Goal: Task Accomplishment & Management: Manage account settings

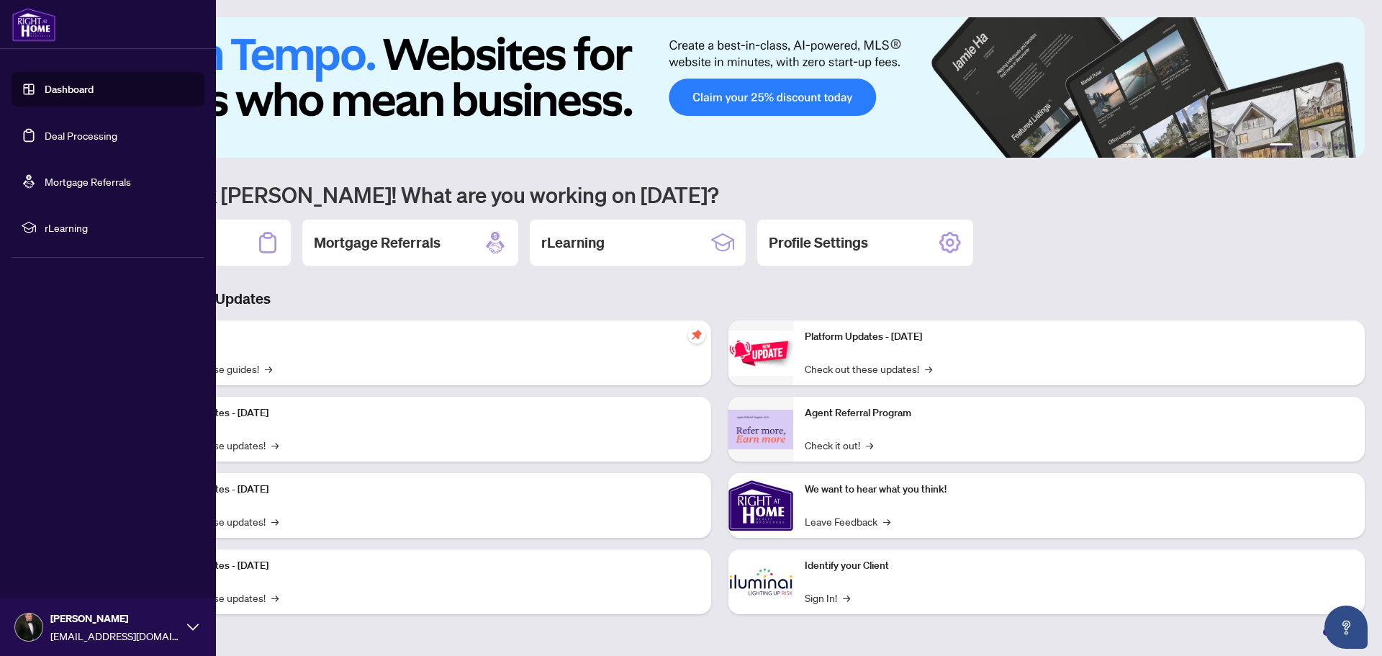
click at [60, 130] on link "Deal Processing" at bounding box center [81, 135] width 73 height 13
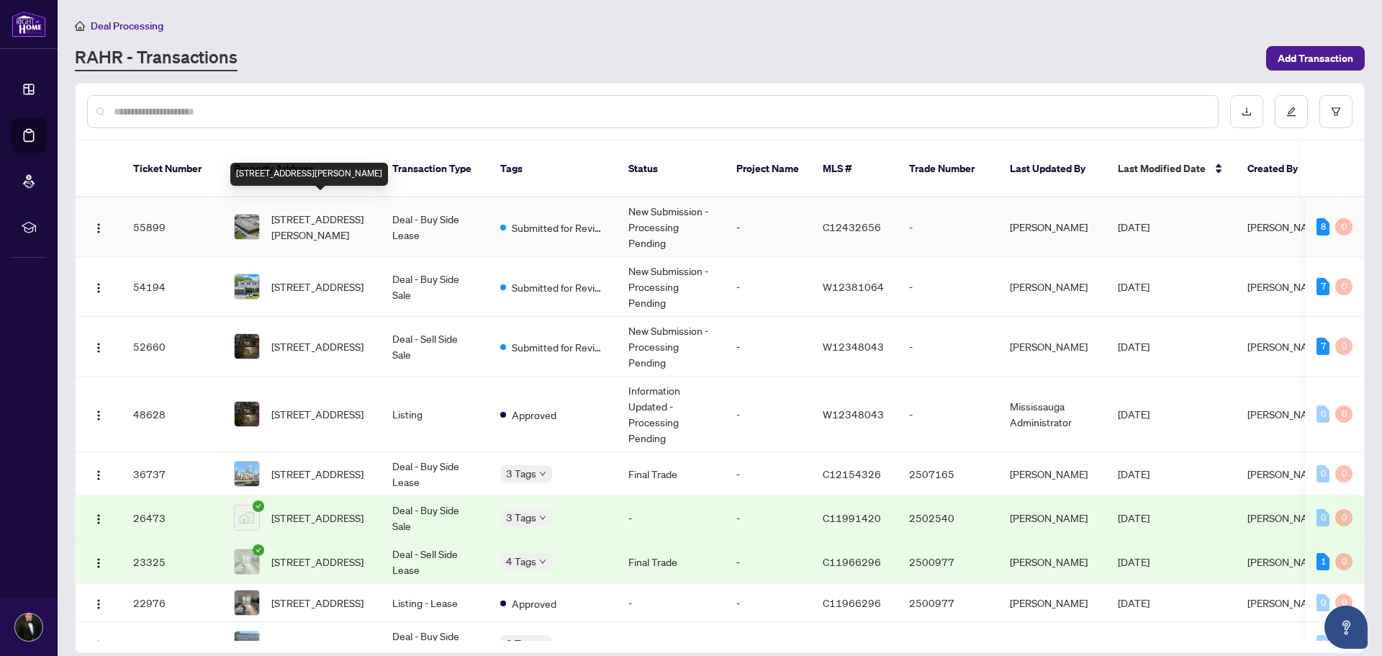
click at [334, 211] on span "[STREET_ADDRESS][PERSON_NAME]" at bounding box center [320, 227] width 98 height 32
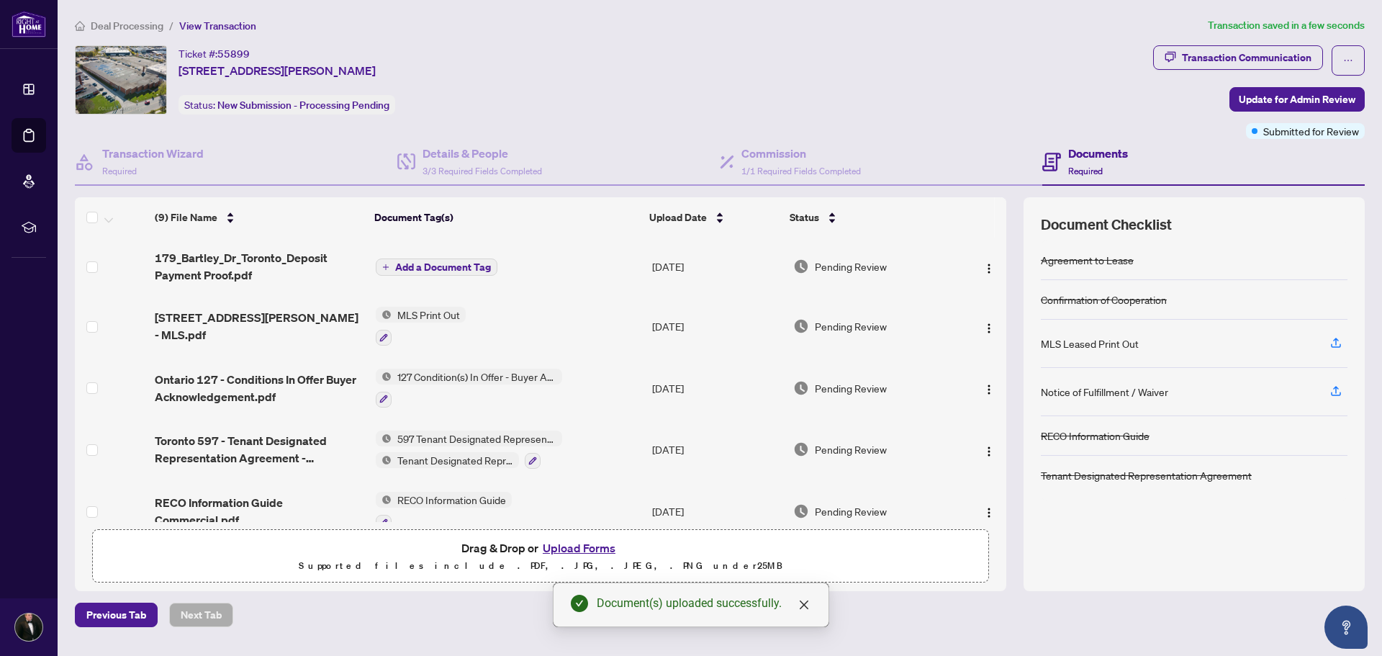
click at [451, 262] on span "Add a Document Tag" at bounding box center [443, 267] width 96 height 10
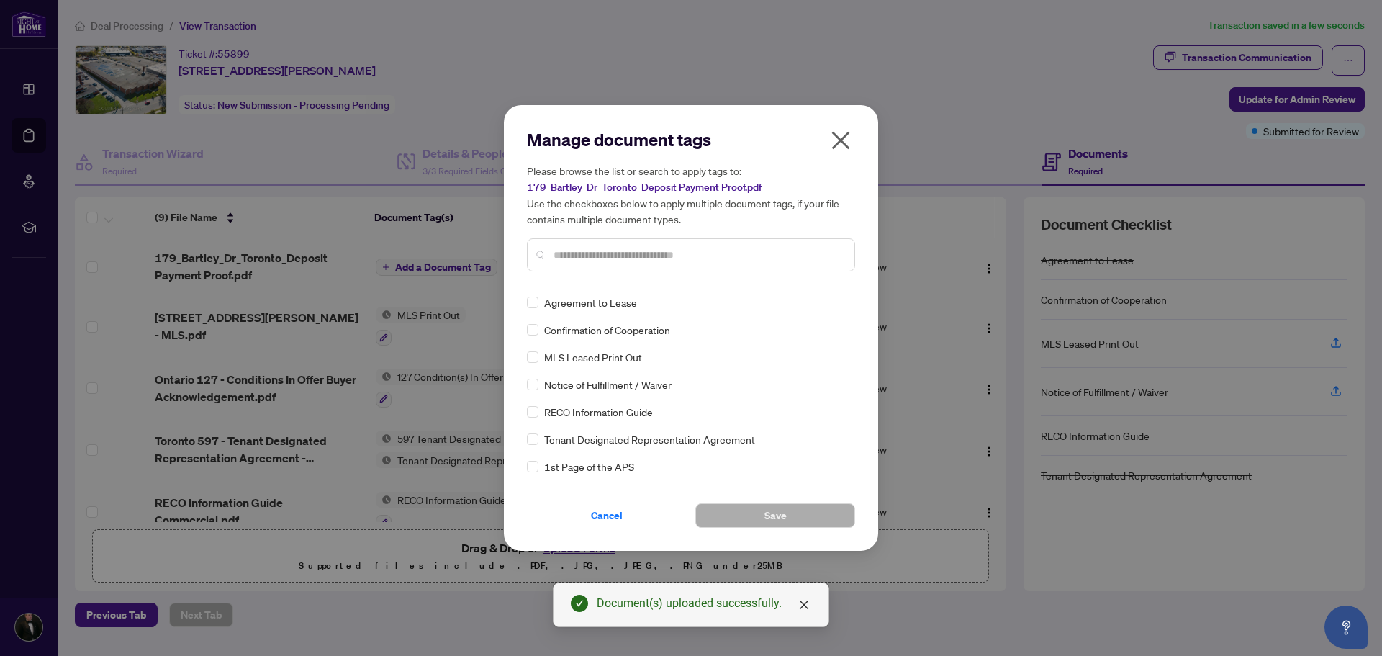
click at [599, 249] on input "text" at bounding box center [698, 255] width 289 height 16
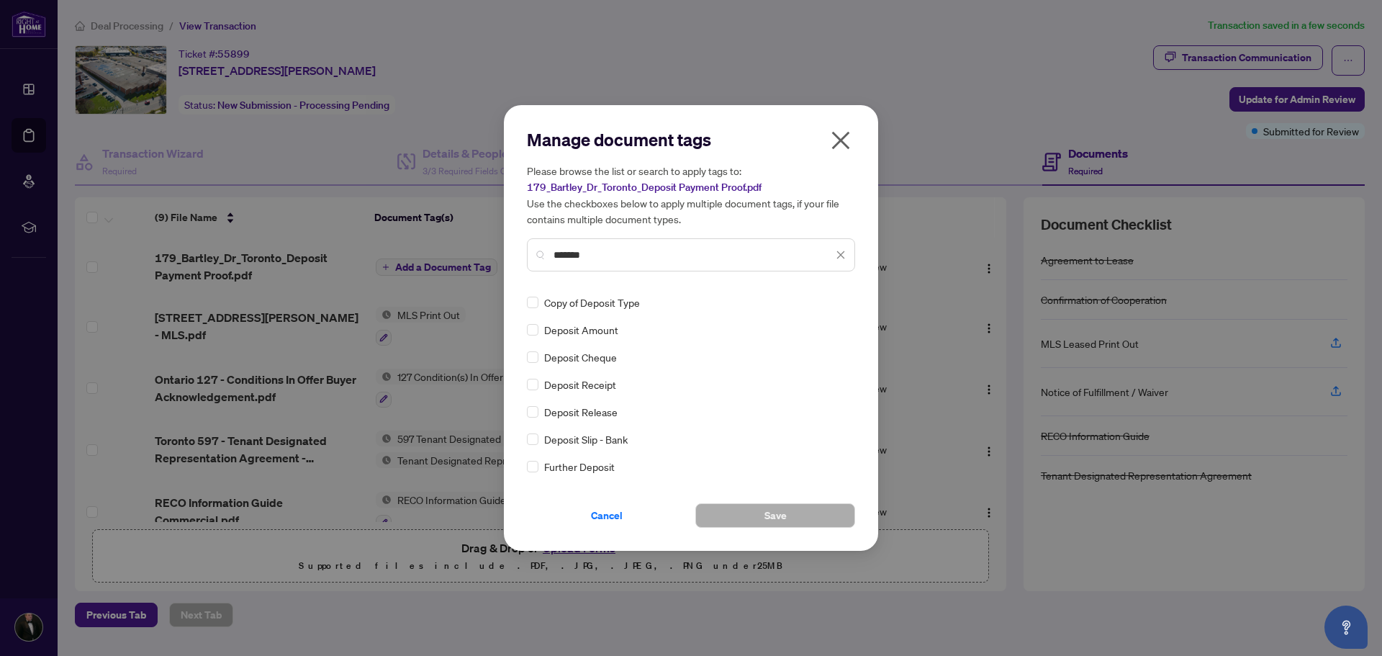
type input "*******"
click at [785, 504] on span "Save" at bounding box center [776, 515] width 22 height 23
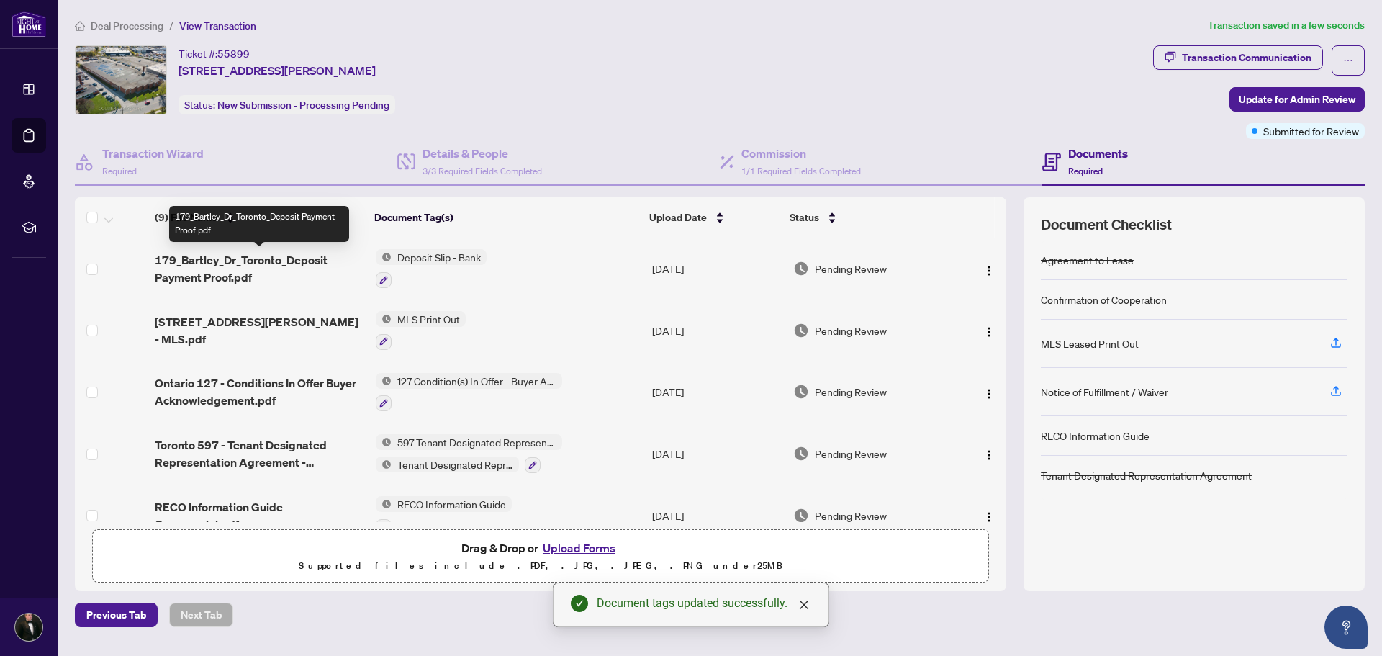
click at [264, 256] on span "179_Bartley_Dr_Toronto_Deposit Payment Proof.pdf" at bounding box center [260, 268] width 210 height 35
